Goal: Task Accomplishment & Management: Complete application form

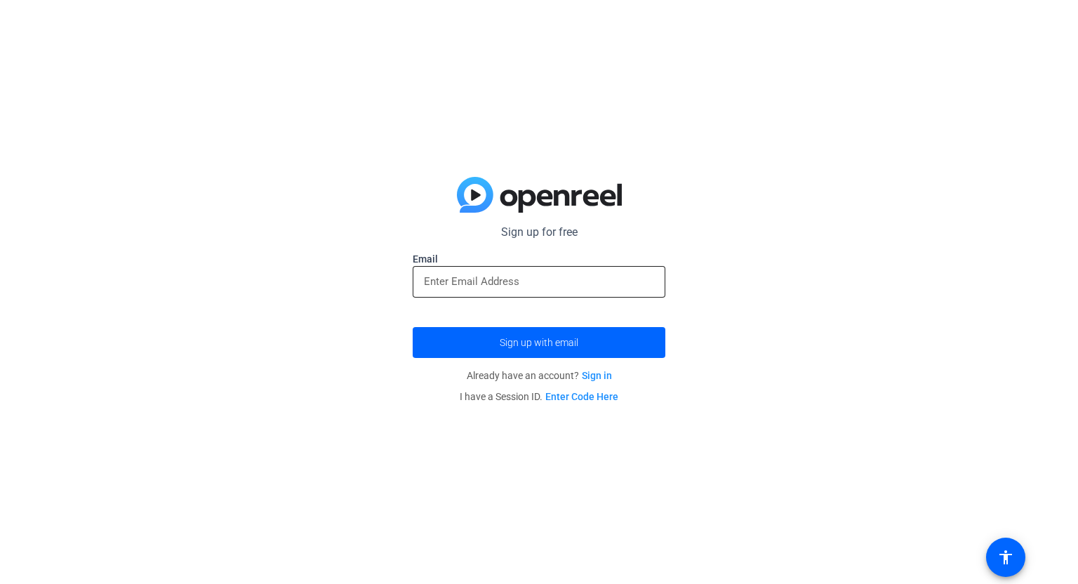
click at [505, 275] on input "email" at bounding box center [539, 281] width 230 height 17
type input "[EMAIL_ADDRESS][DOMAIN_NAME]"
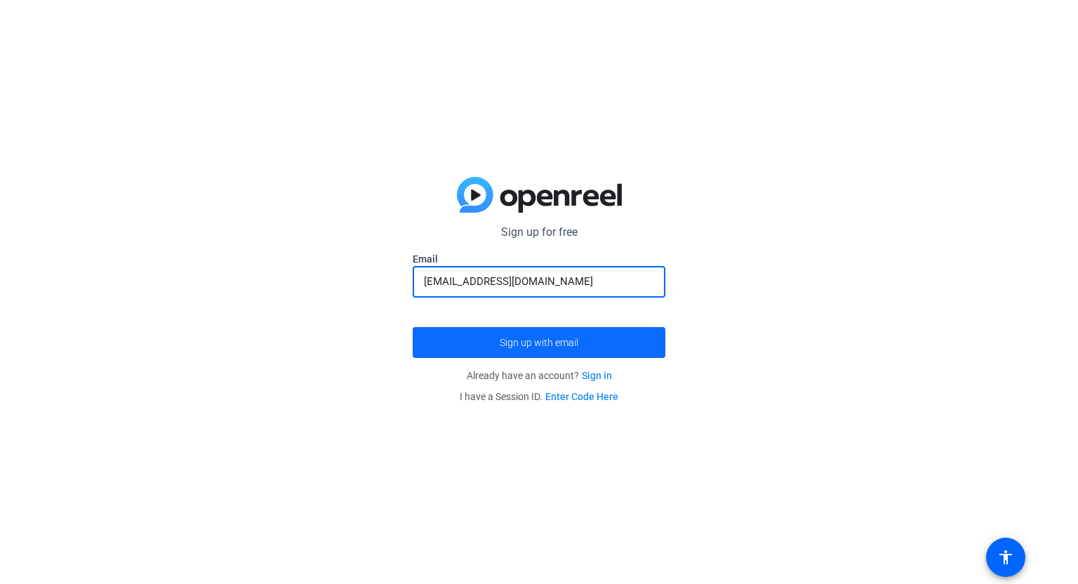
click at [508, 343] on span "Sign up with email" at bounding box center [539, 343] width 79 height 0
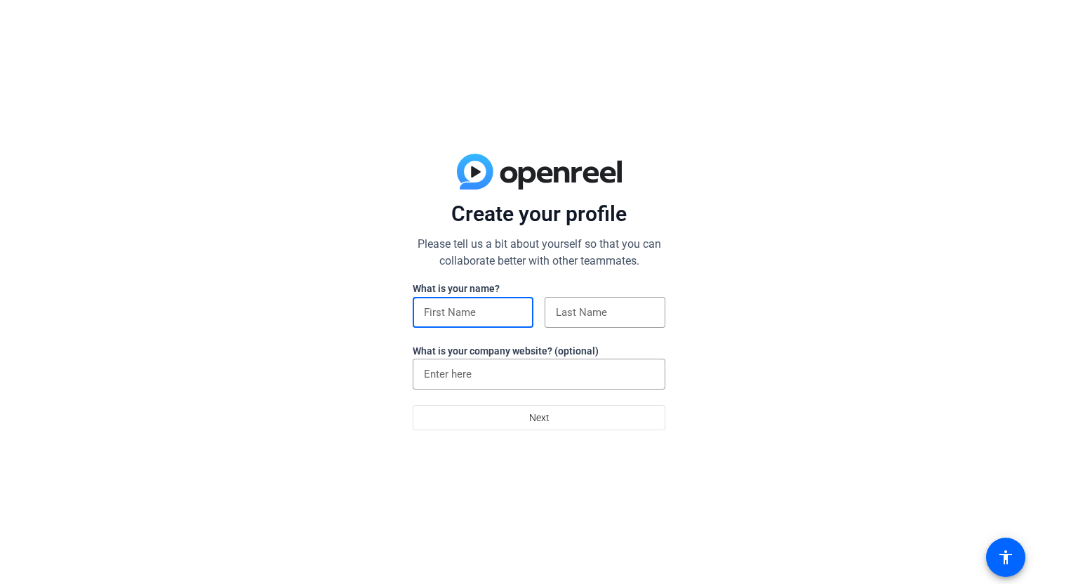
click at [451, 319] on input at bounding box center [473, 312] width 98 height 17
type input "[PERSON_NAME]"
type input "Fair"
type input "Design Studio [GEOGRAPHIC_DATA]"
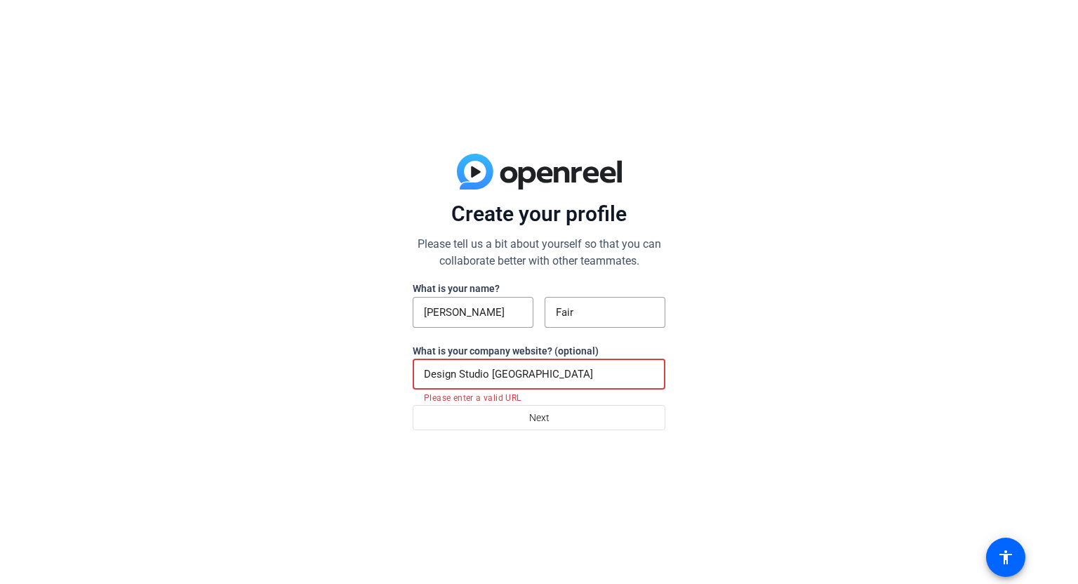
drag, startPoint x: 538, startPoint y: 371, endPoint x: 416, endPoint y: 350, distance: 124.8
click at [416, 350] on div "What is your name? Michael Fair What is your company website? (optional) Design…" at bounding box center [539, 343] width 253 height 124
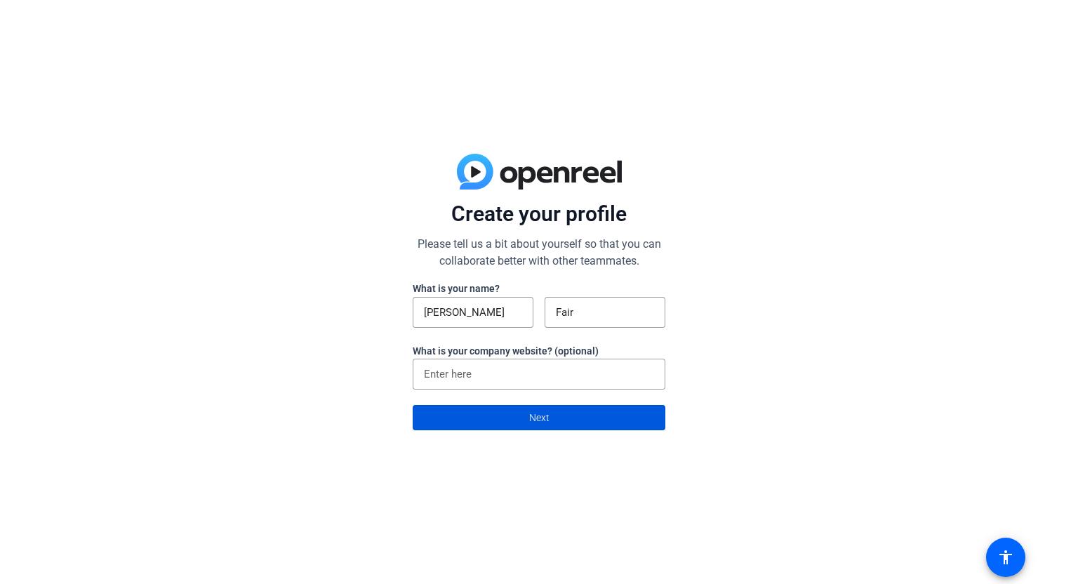
click at [487, 416] on span at bounding box center [538, 418] width 251 height 34
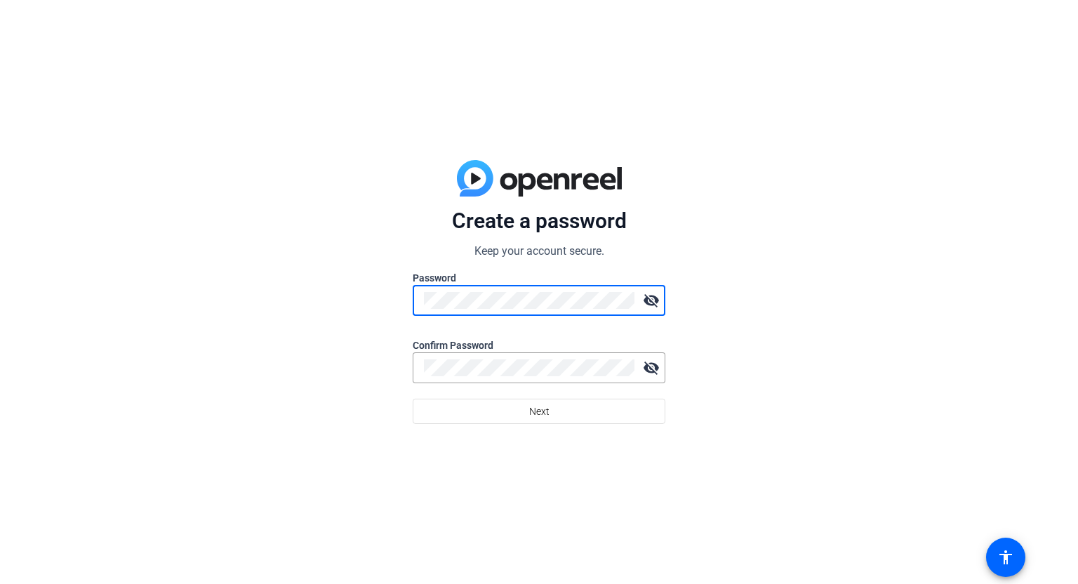
click at [375, 281] on div "Create a password Keep your account secure. Password visibility_off Confirm Pas…" at bounding box center [539, 292] width 1078 height 584
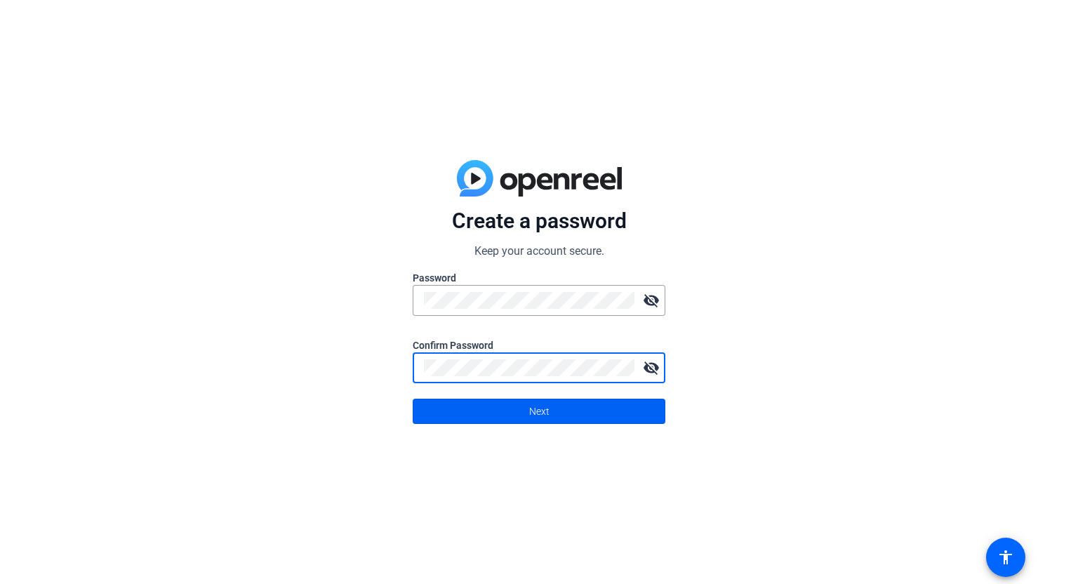
click at [639, 419] on span at bounding box center [538, 412] width 251 height 34
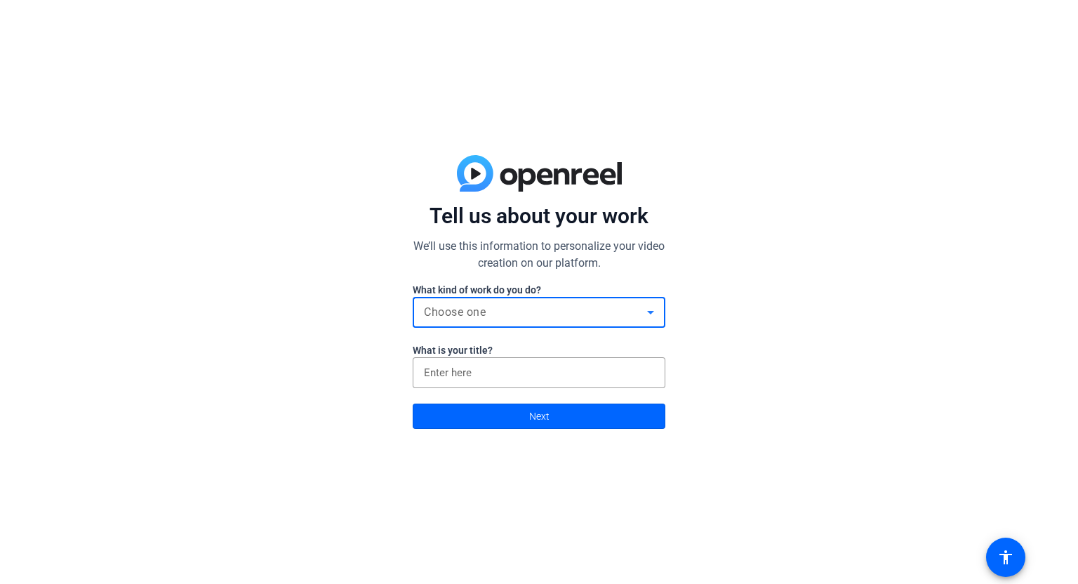
click at [540, 315] on div "Choose one" at bounding box center [535, 312] width 223 height 17
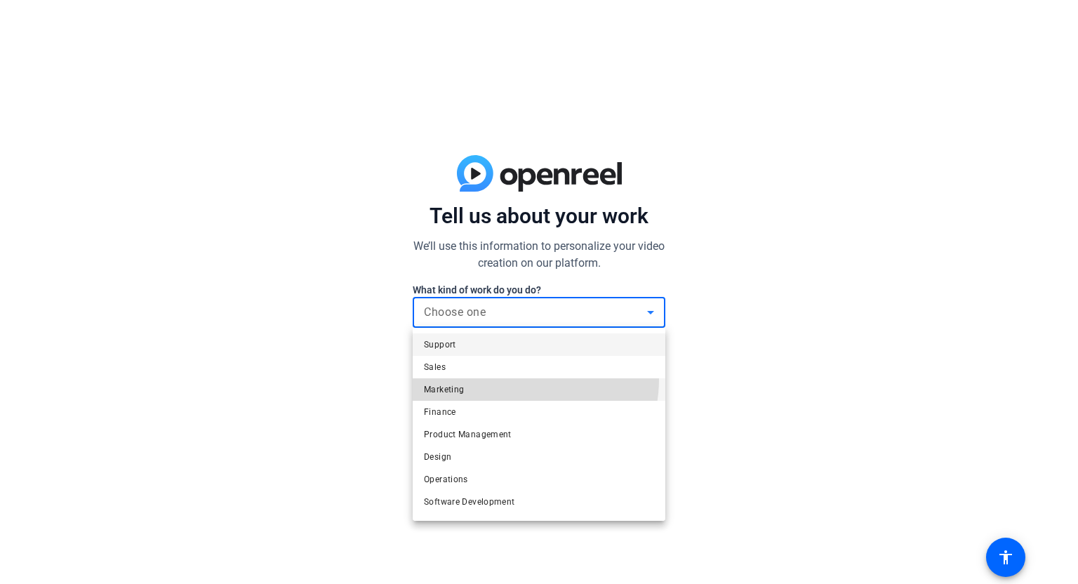
click at [512, 379] on mat-option "Marketing" at bounding box center [539, 389] width 253 height 22
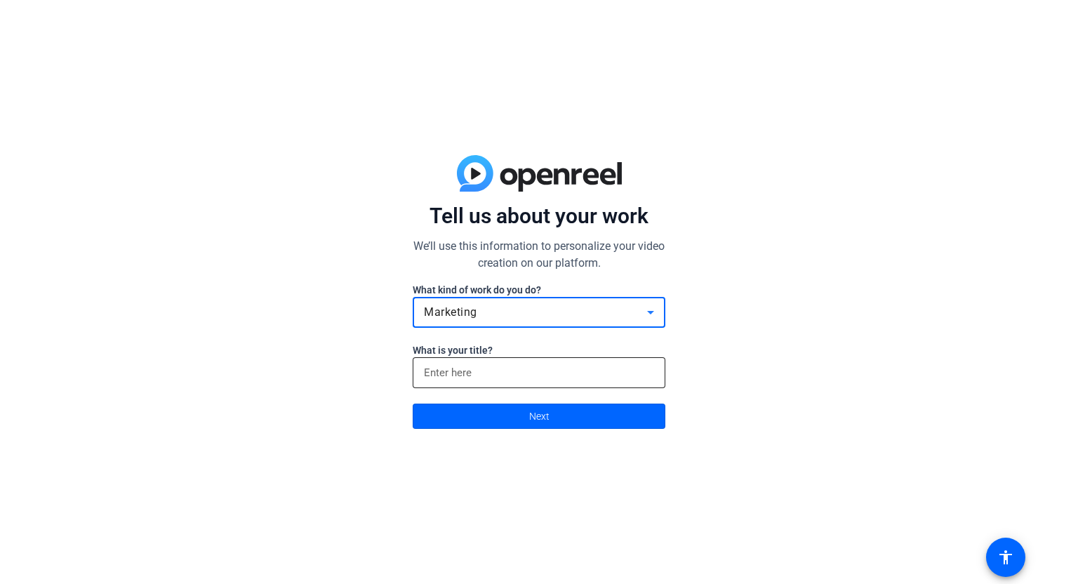
click at [513, 376] on input at bounding box center [539, 372] width 230 height 17
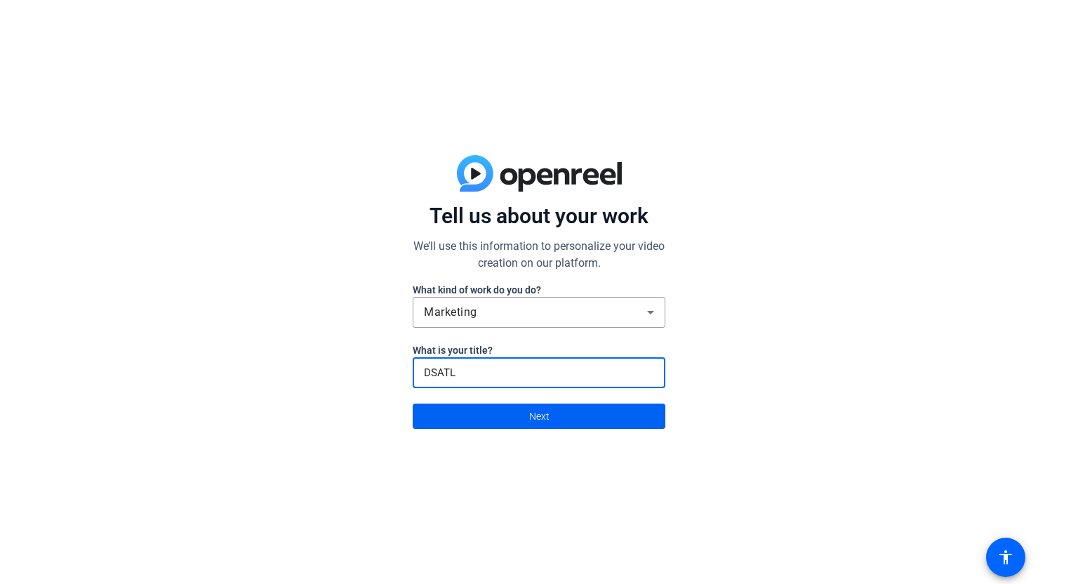
type input "DSATL"
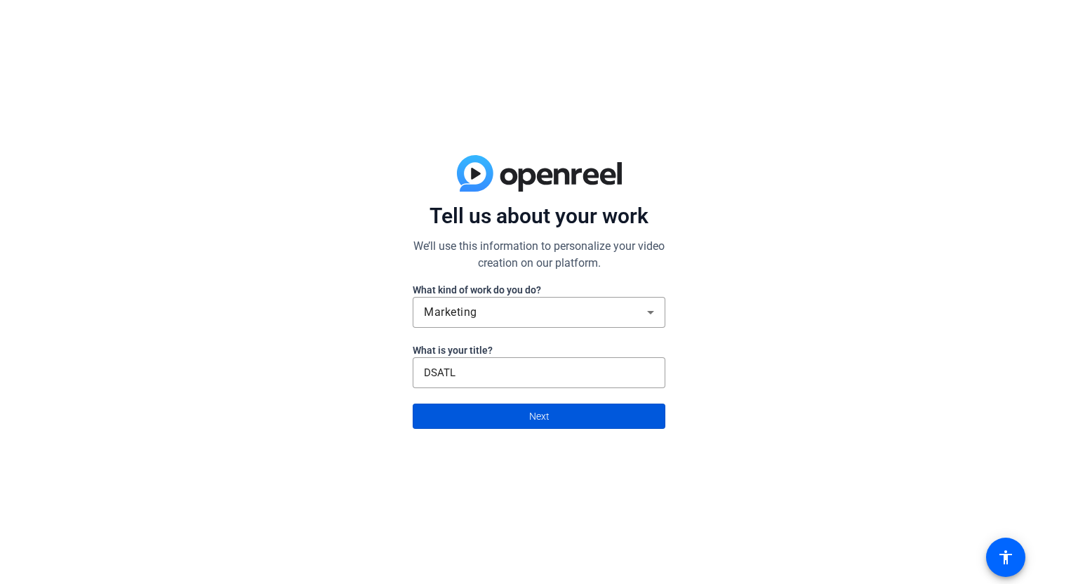
click at [512, 411] on span at bounding box center [538, 416] width 251 height 34
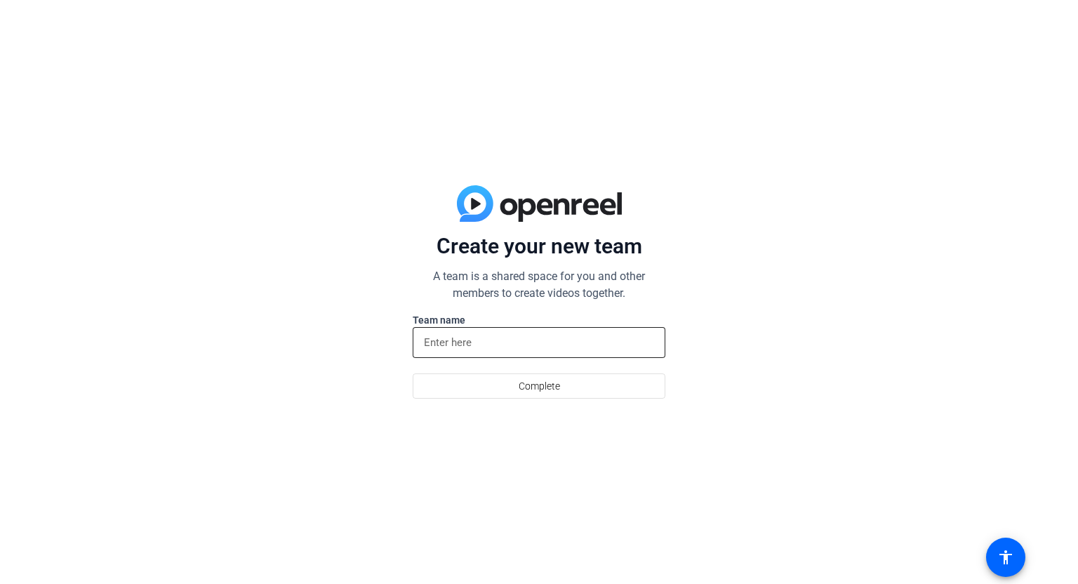
click at [482, 340] on input at bounding box center [539, 342] width 230 height 17
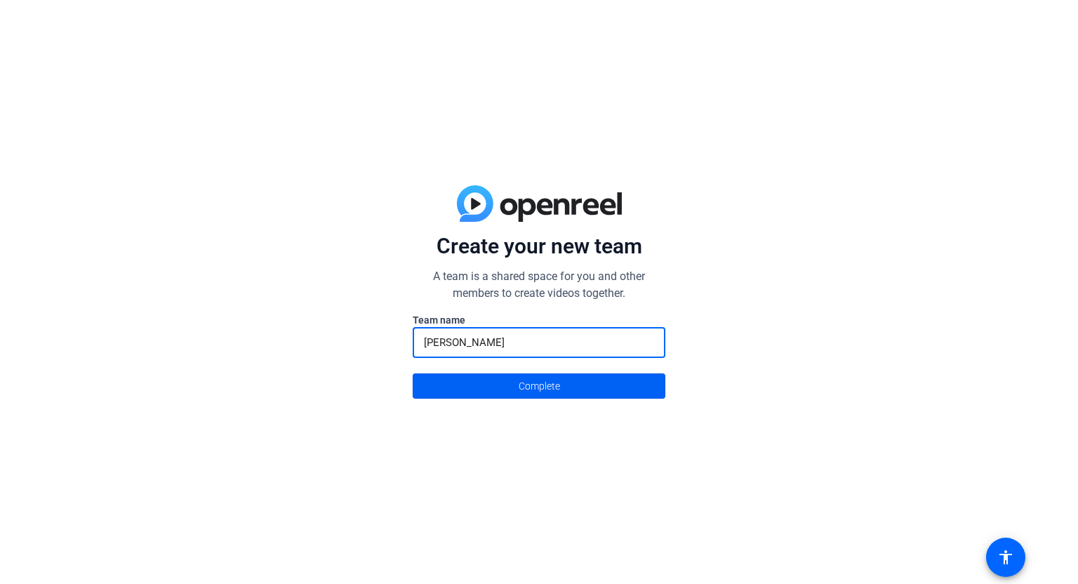
type input "Mike Fair"
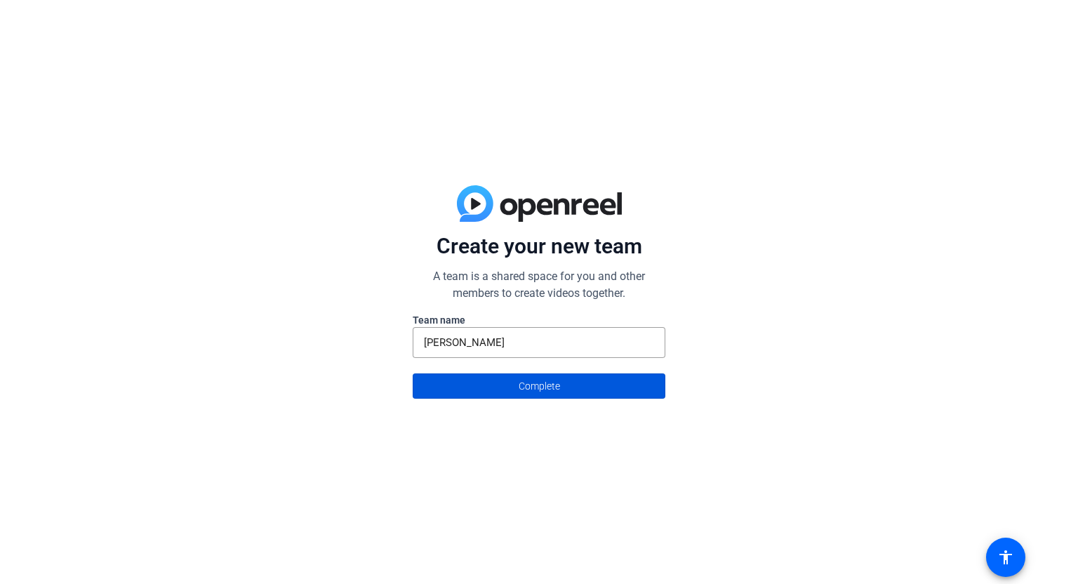
click at [474, 389] on span at bounding box center [538, 386] width 251 height 34
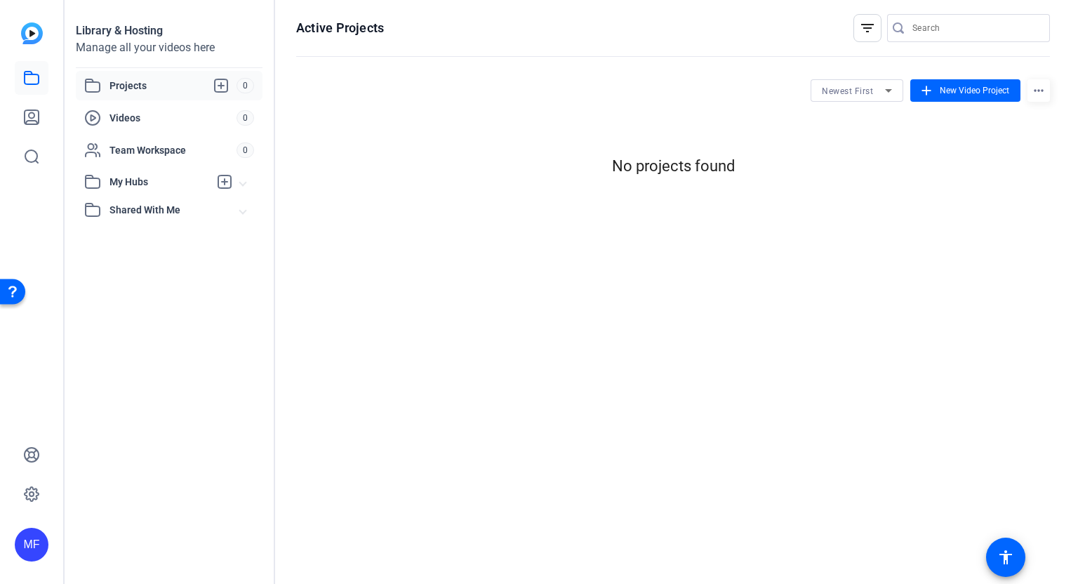
click at [117, 88] on span "Projects" at bounding box center [173, 85] width 127 height 17
click at [233, 87] on span "Projects" at bounding box center [173, 85] width 127 height 17
click at [231, 87] on span "Projects" at bounding box center [173, 85] width 127 height 17
click at [227, 87] on icon at bounding box center [221, 85] width 13 height 13
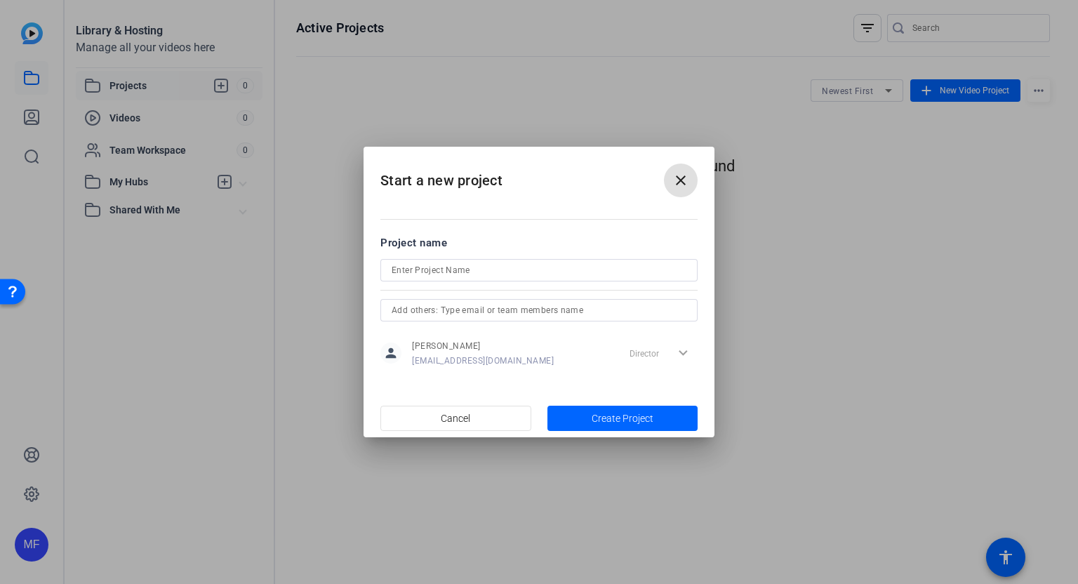
click at [425, 268] on input at bounding box center [539, 270] width 295 height 17
type input "text"
click at [618, 407] on span "button" at bounding box center [623, 419] width 151 height 34
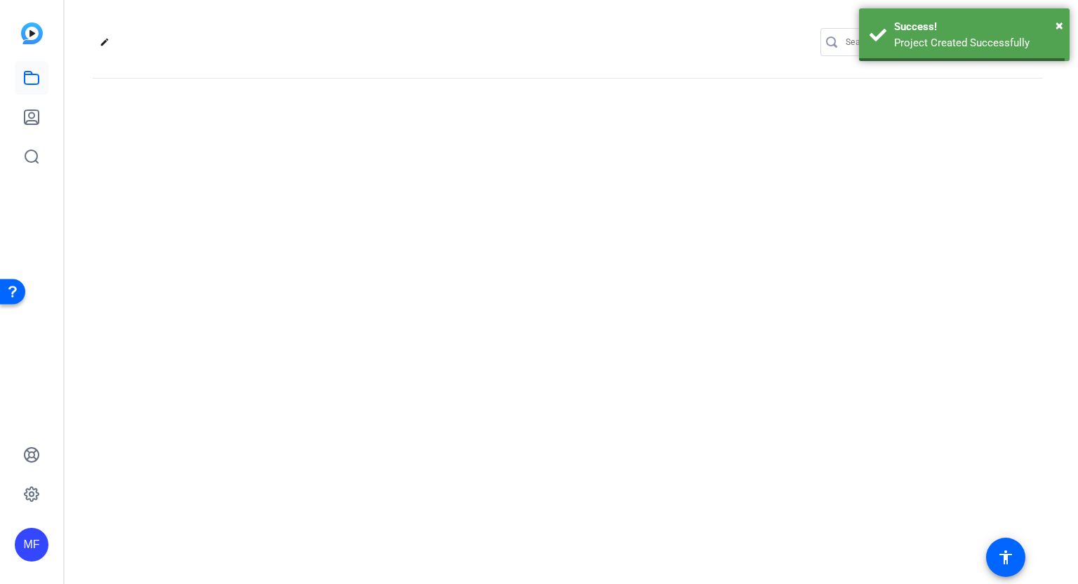
click at [616, 411] on div "edit settings" at bounding box center [572, 292] width 1014 height 584
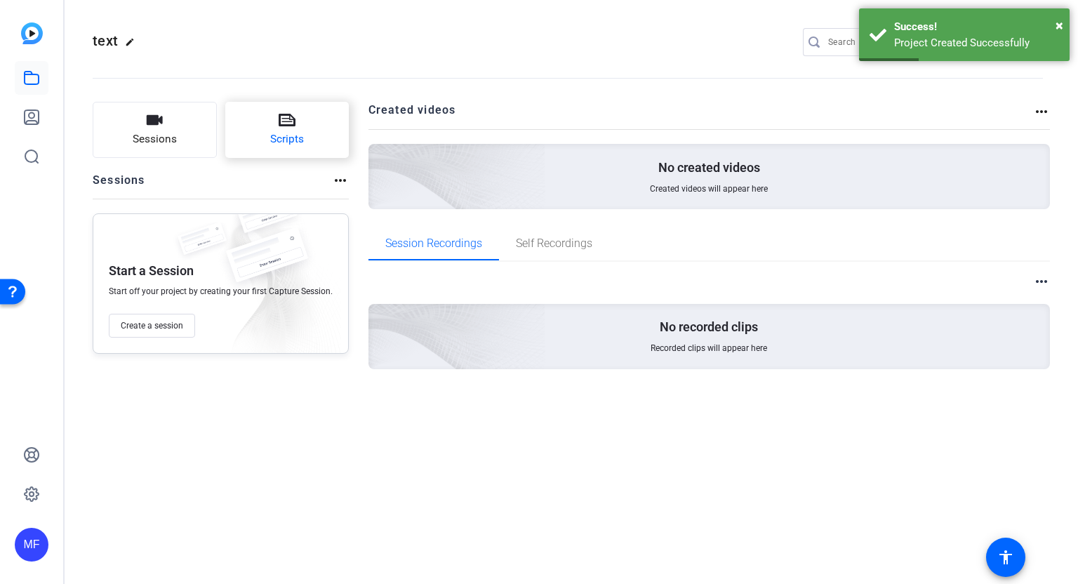
click at [292, 131] on span "Scripts" at bounding box center [287, 139] width 34 height 16
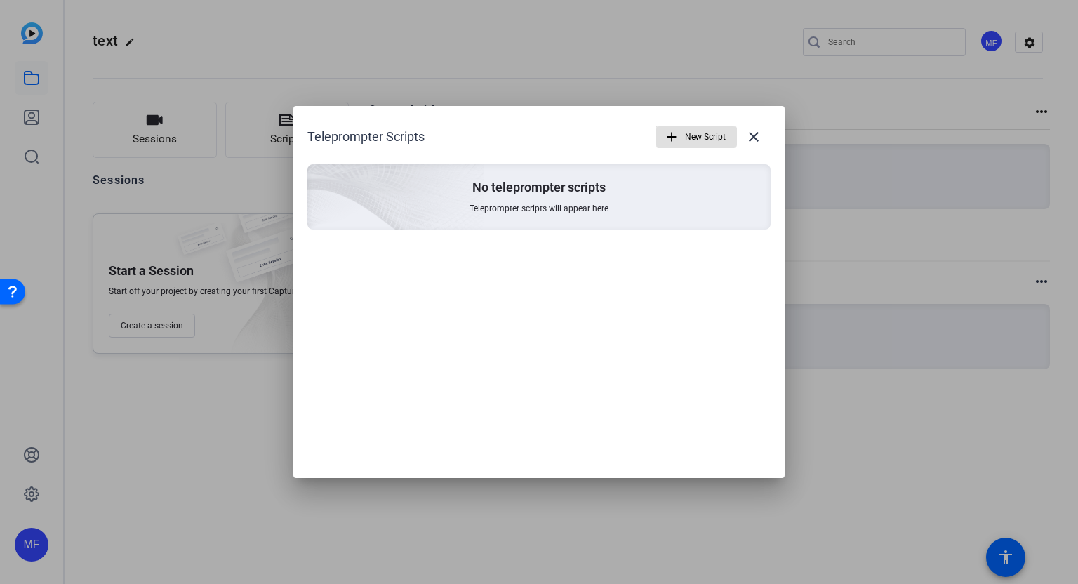
click at [463, 197] on img at bounding box center [317, 177] width 335 height 305
click at [747, 136] on mat-icon "close" at bounding box center [754, 136] width 17 height 17
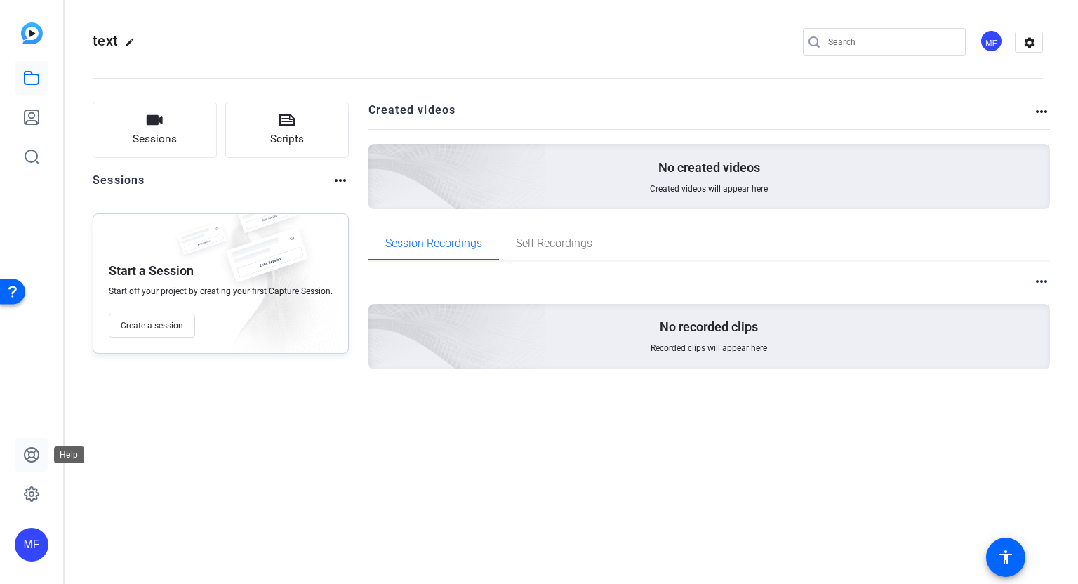
click at [32, 457] on icon at bounding box center [32, 455] width 14 height 14
click at [1042, 46] on mat-icon "settings" at bounding box center [1030, 42] width 28 height 21
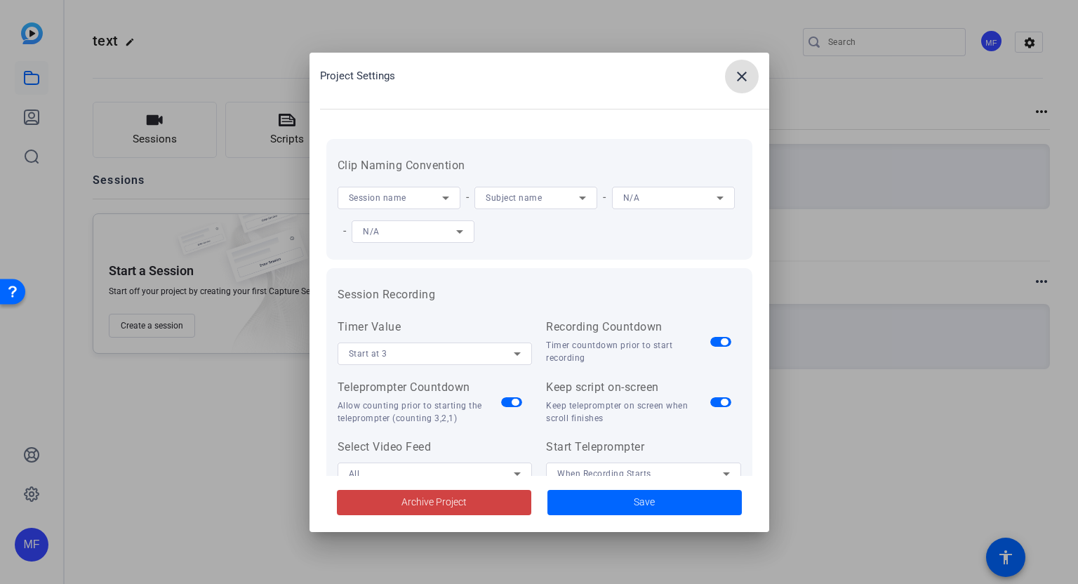
scroll to position [290, 0]
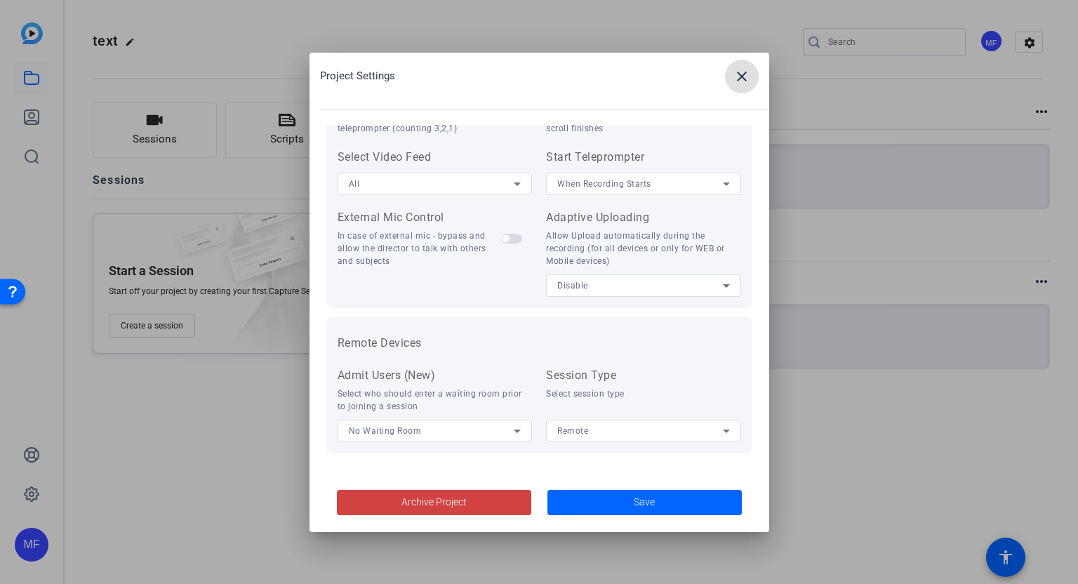
click at [735, 79] on mat-icon "close" at bounding box center [742, 76] width 17 height 17
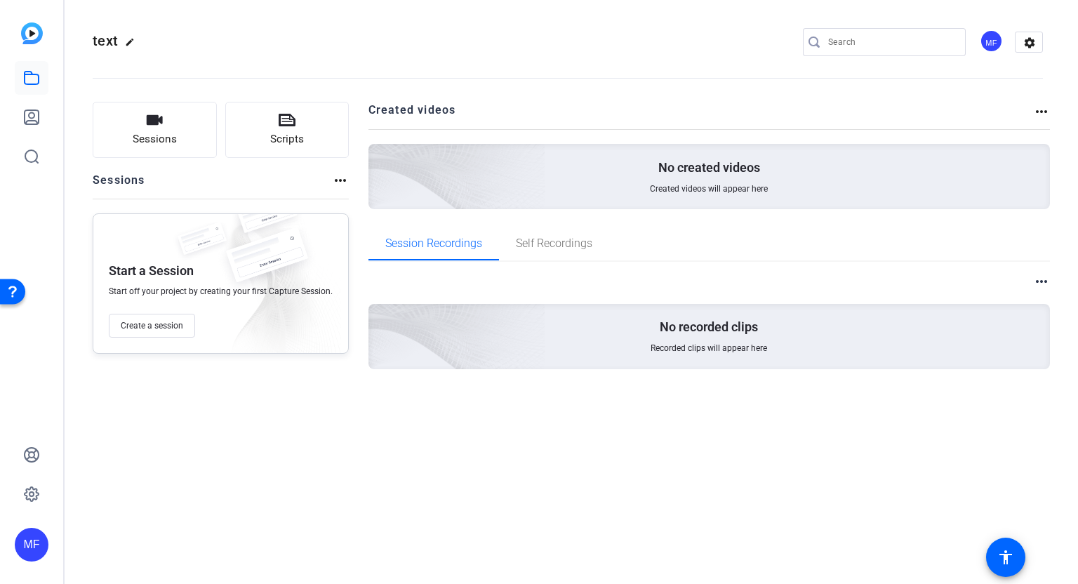
click at [987, 40] on div "MF" at bounding box center [991, 40] width 23 height 23
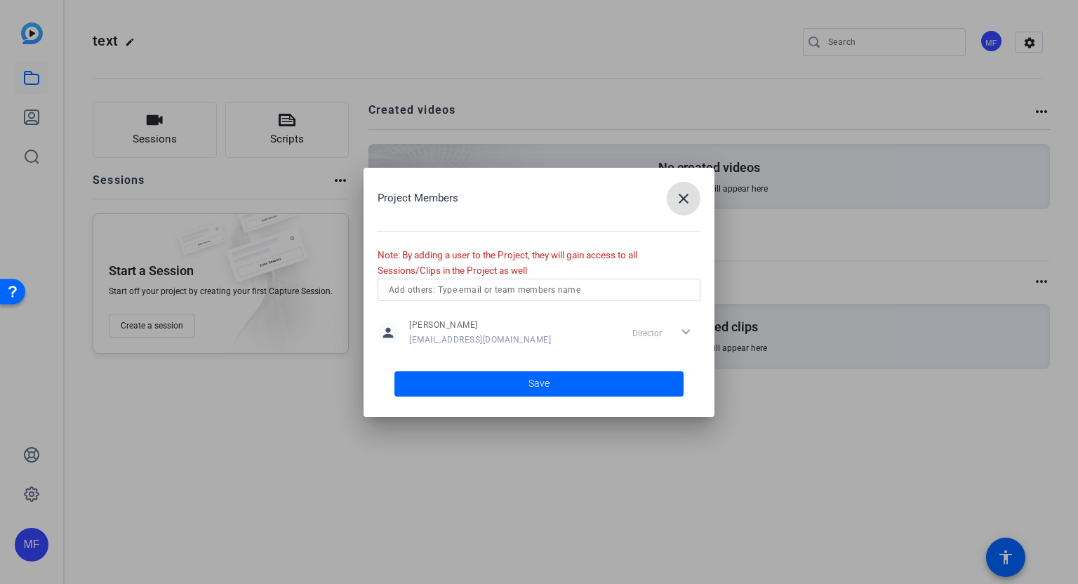
click at [679, 195] on mat-icon "close" at bounding box center [683, 198] width 17 height 17
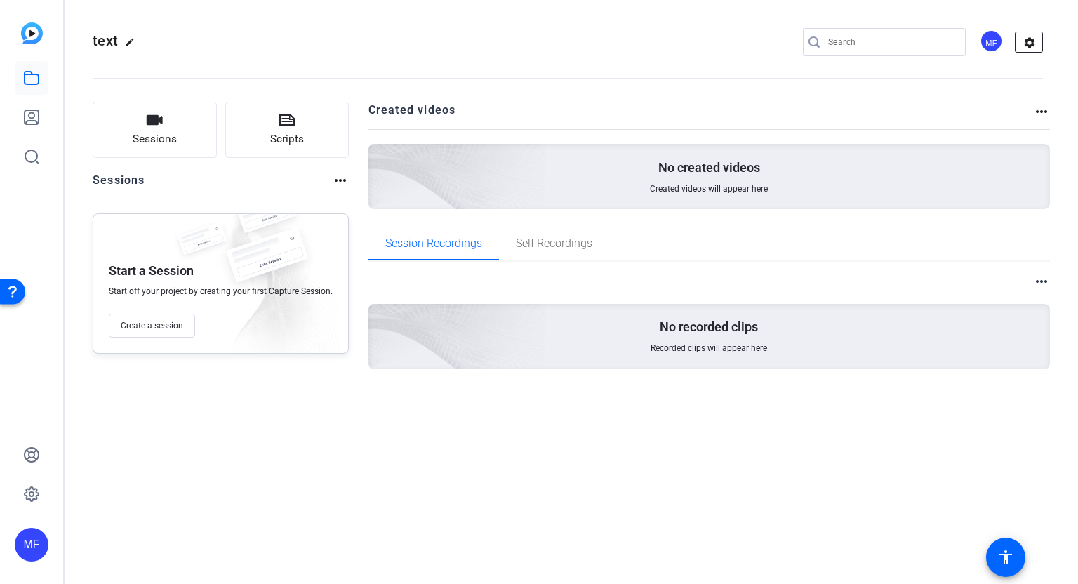
click at [1028, 37] on mat-icon "settings" at bounding box center [1030, 42] width 28 height 21
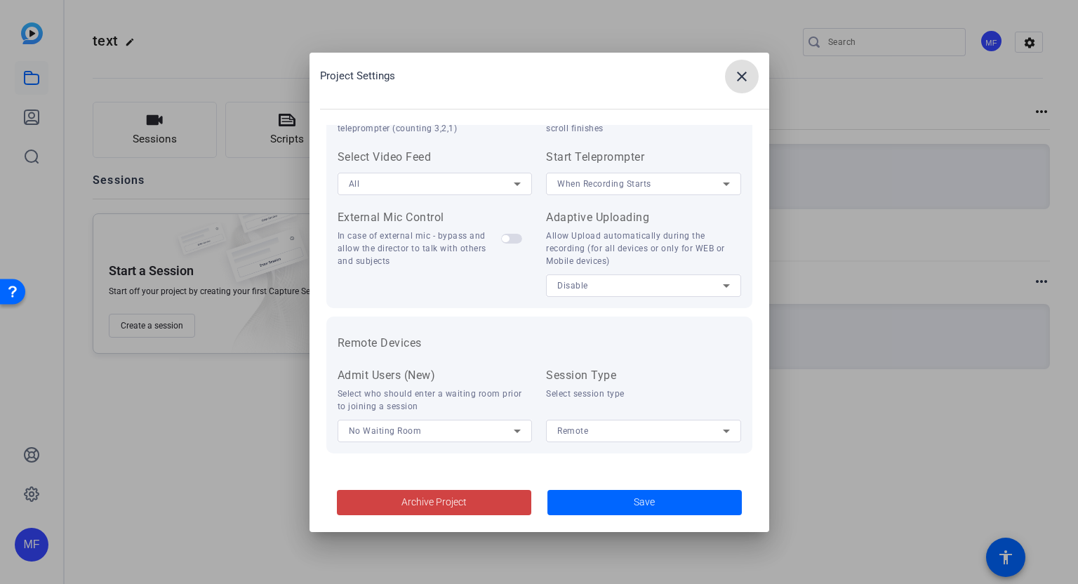
scroll to position [0, 0]
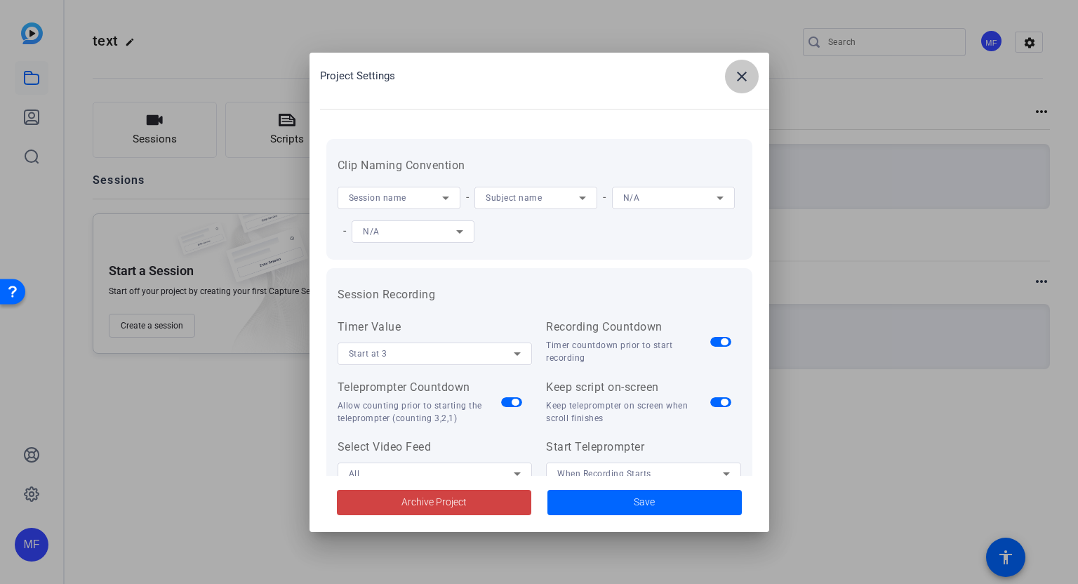
click at [746, 74] on mat-icon "close" at bounding box center [742, 76] width 17 height 17
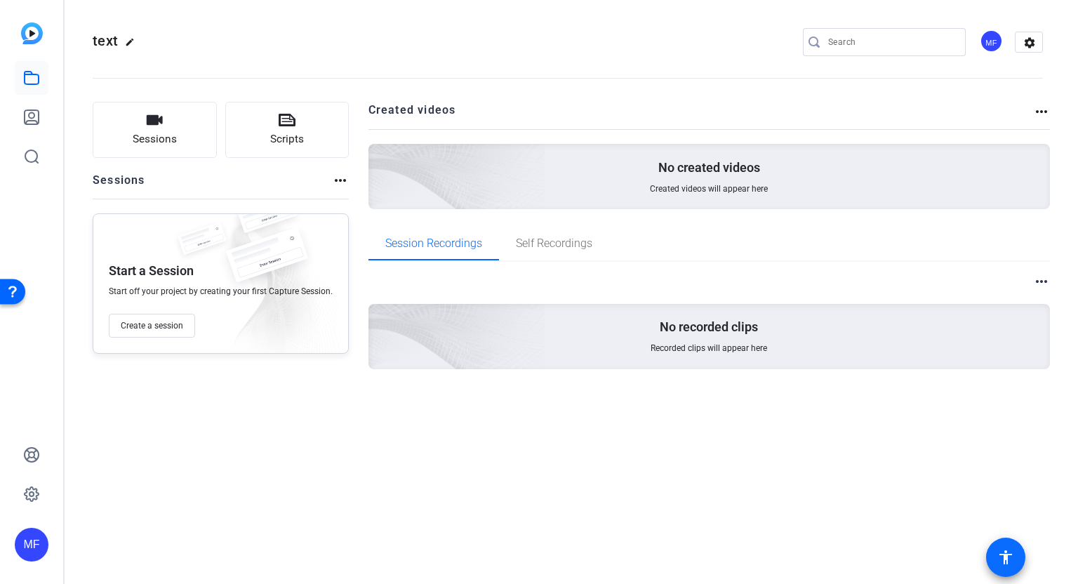
click at [1000, 552] on mat-icon "accessibility" at bounding box center [1006, 557] width 17 height 17
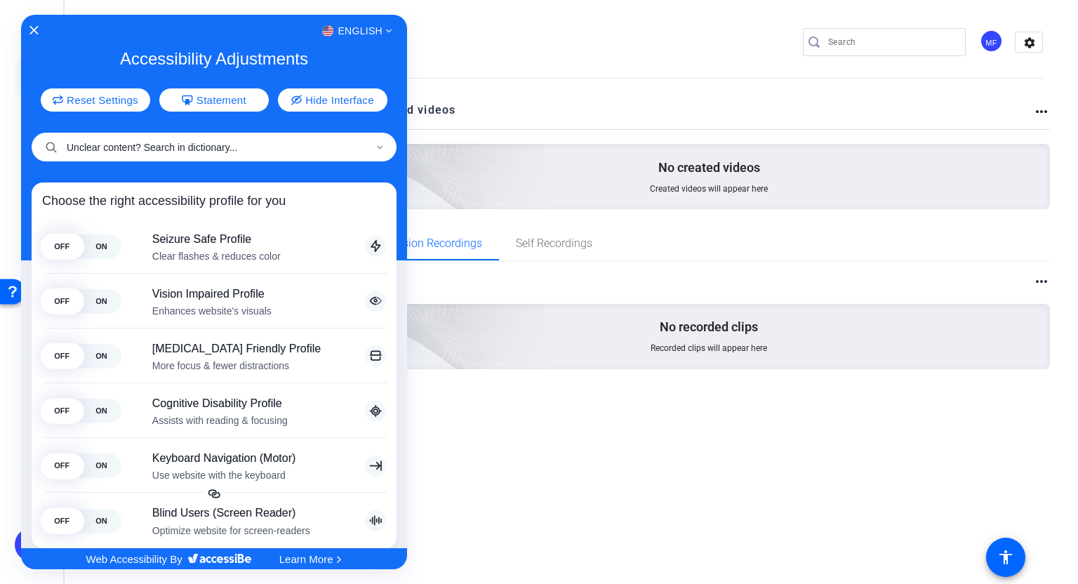
click at [135, 152] on input "Unclear content? Search in dictionary..." at bounding box center [214, 147] width 365 height 29
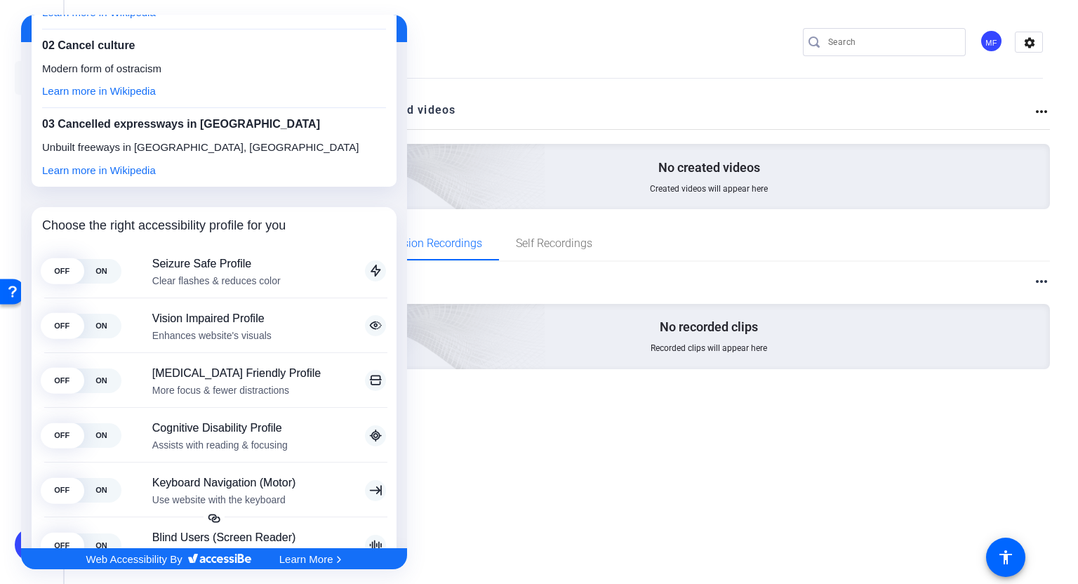
scroll to position [164, 0]
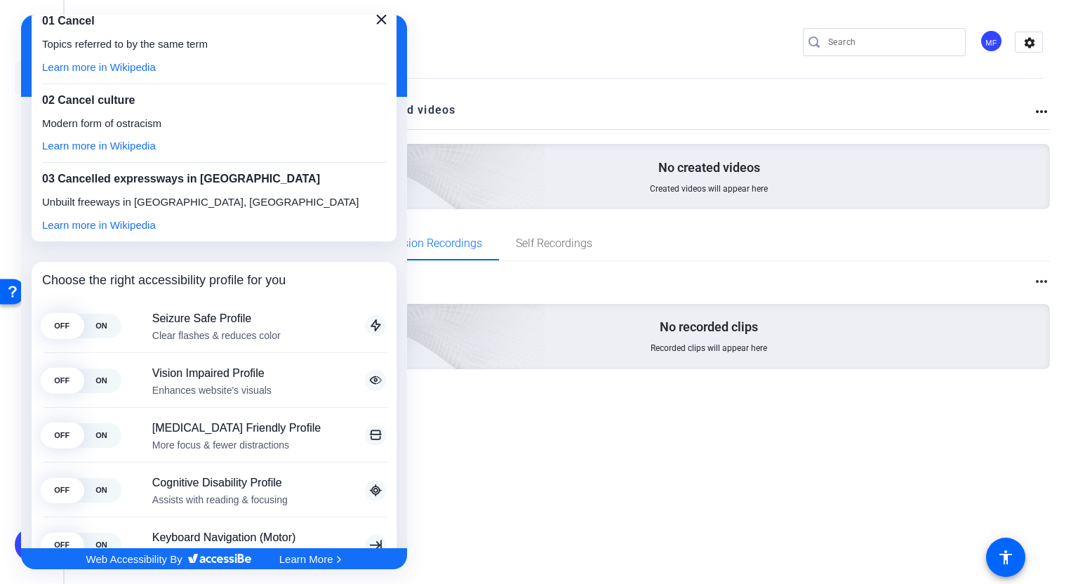
type input "cancel"
click at [378, 18] on icon "Close" at bounding box center [382, 19] width 8 height 8
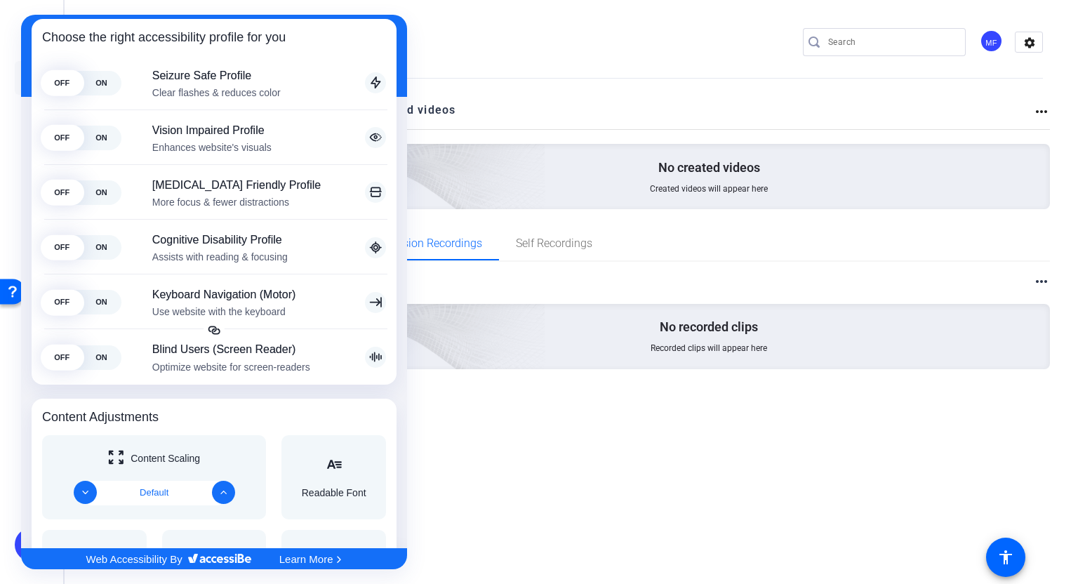
click at [828, 34] on div at bounding box center [539, 292] width 1078 height 584
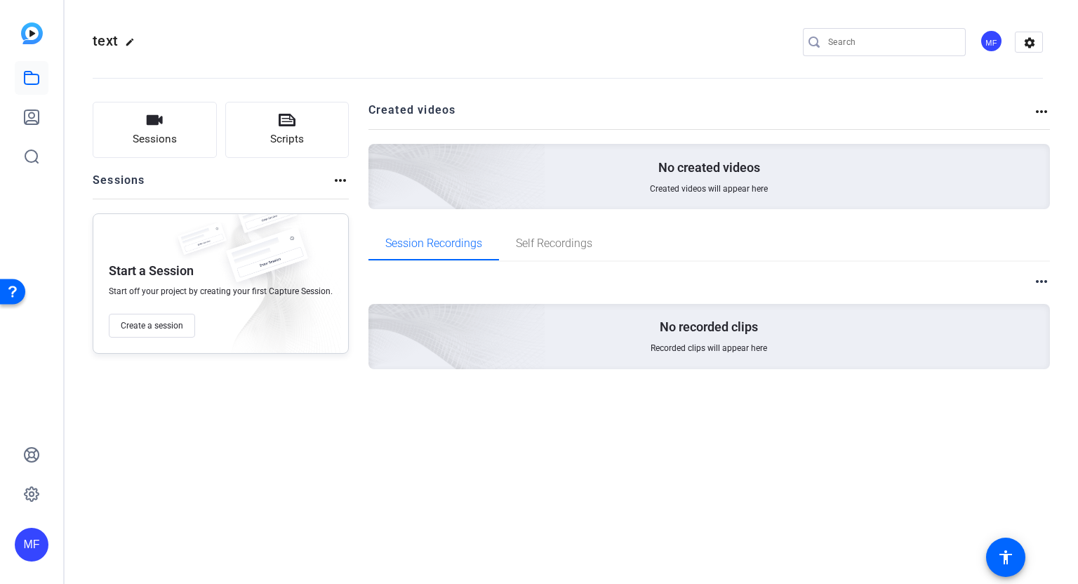
scroll to position [0, 0]
click at [828, 35] on input "Search" at bounding box center [891, 42] width 126 height 17
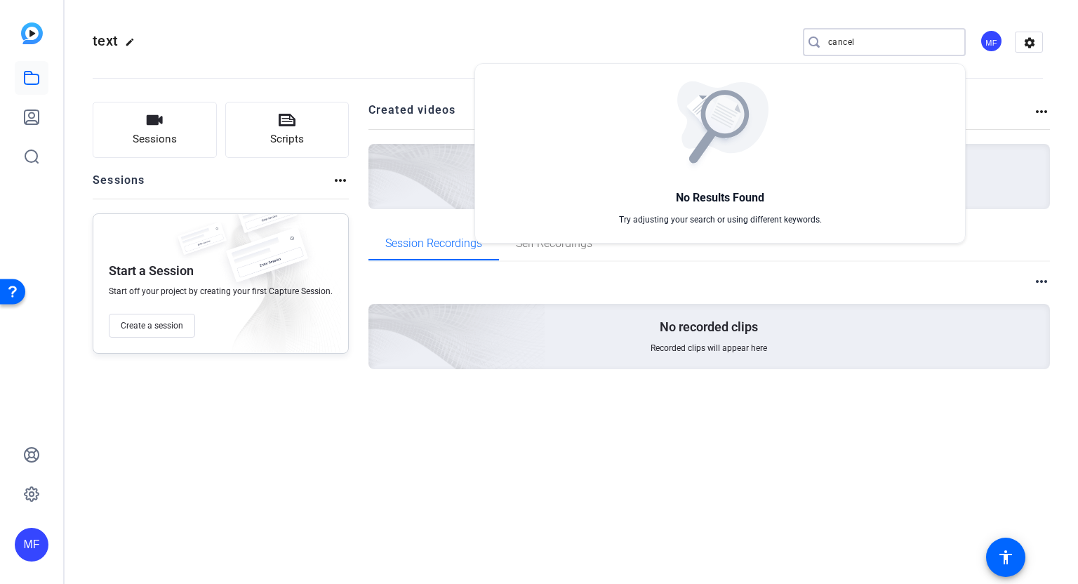
type input "cancel"
